Goal: Task Accomplishment & Management: Manage account settings

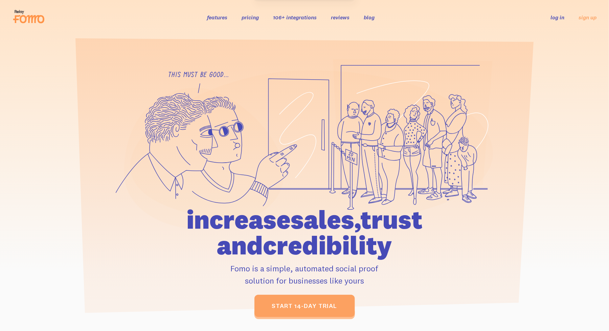
click at [561, 17] on link "log in" at bounding box center [558, 17] width 14 height 7
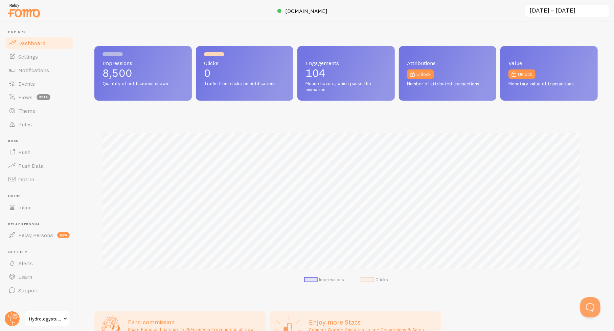
scroll to position [338251, 337930]
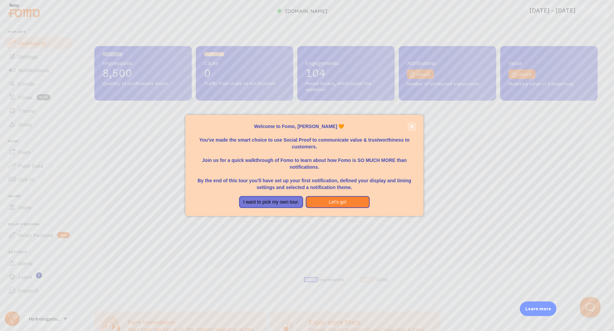
click at [413, 126] on icon "close," at bounding box center [412, 127] width 4 height 4
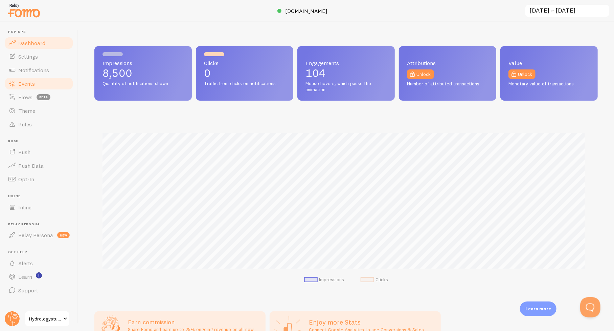
click at [24, 82] on span "Events" at bounding box center [26, 83] width 17 height 7
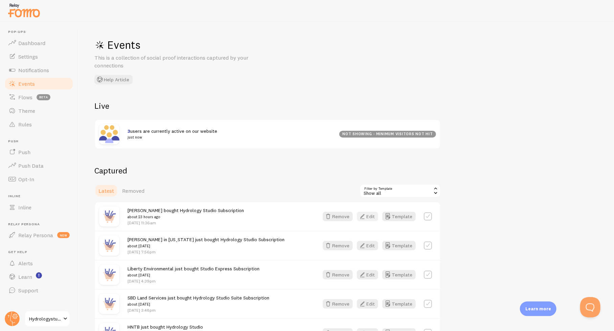
click at [374, 219] on button "Edit" at bounding box center [367, 216] width 21 height 9
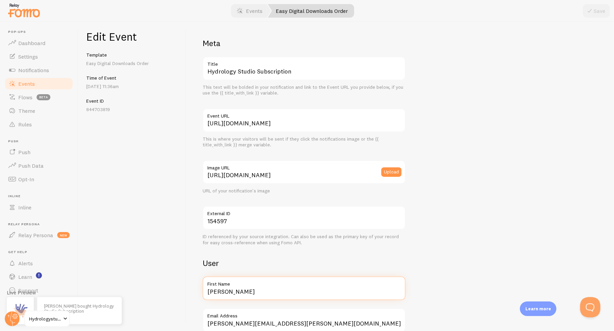
drag, startPoint x: 236, startPoint y: 296, endPoint x: 170, endPoint y: 278, distance: 68.9
click at [170, 283] on div "Edit Event Template Easy Digital Downloads Order Time of Event [DATE] 11:36am E…" at bounding box center [346, 176] width 536 height 309
type input "On Point Civil"
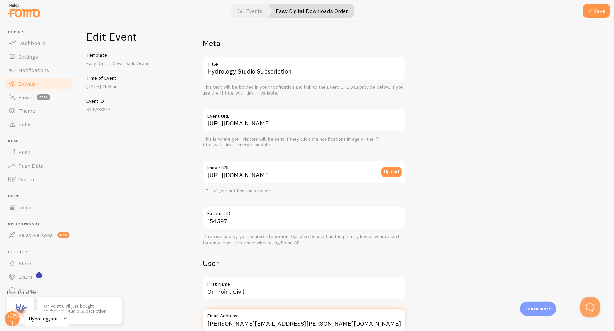
scroll to position [1, 0]
click at [595, 9] on button "Save" at bounding box center [596, 11] width 27 height 14
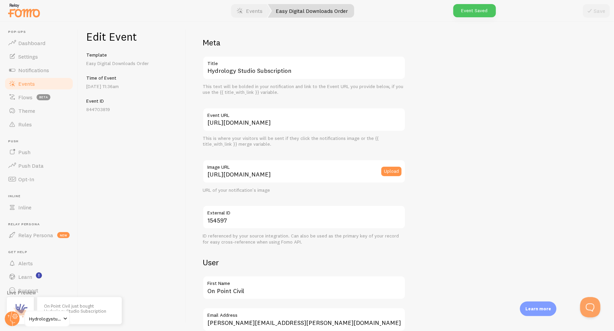
click at [25, 83] on span "Events" at bounding box center [26, 83] width 17 height 7
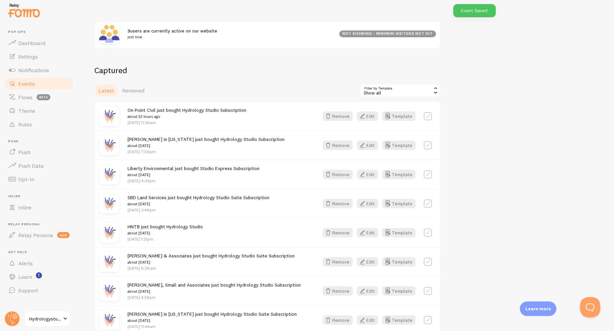
scroll to position [102, 0]
